Goal: Transaction & Acquisition: Purchase product/service

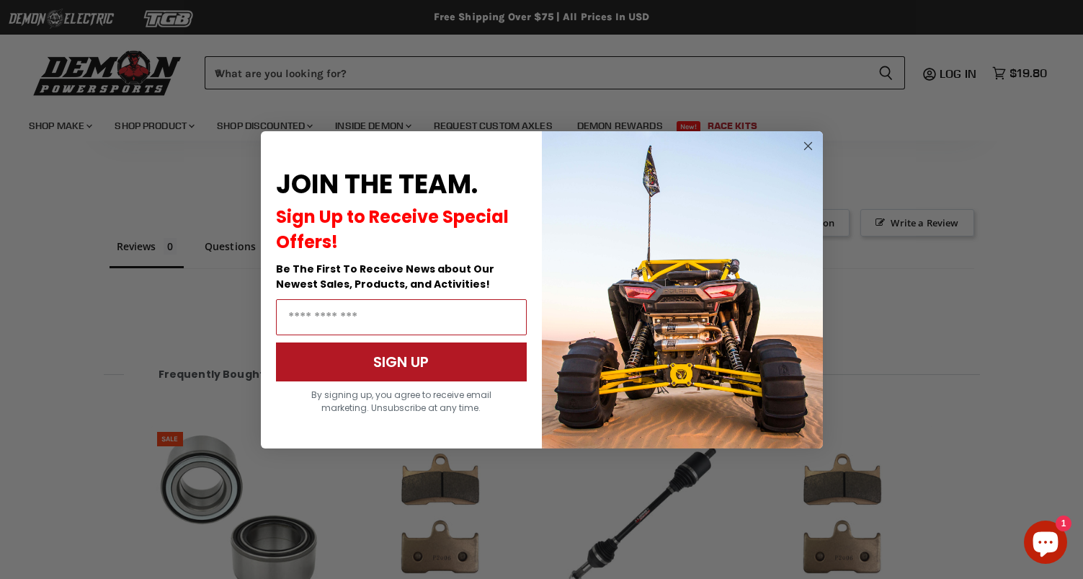
scroll to position [1141, 0]
